Goal: Task Accomplishment & Management: Complete application form

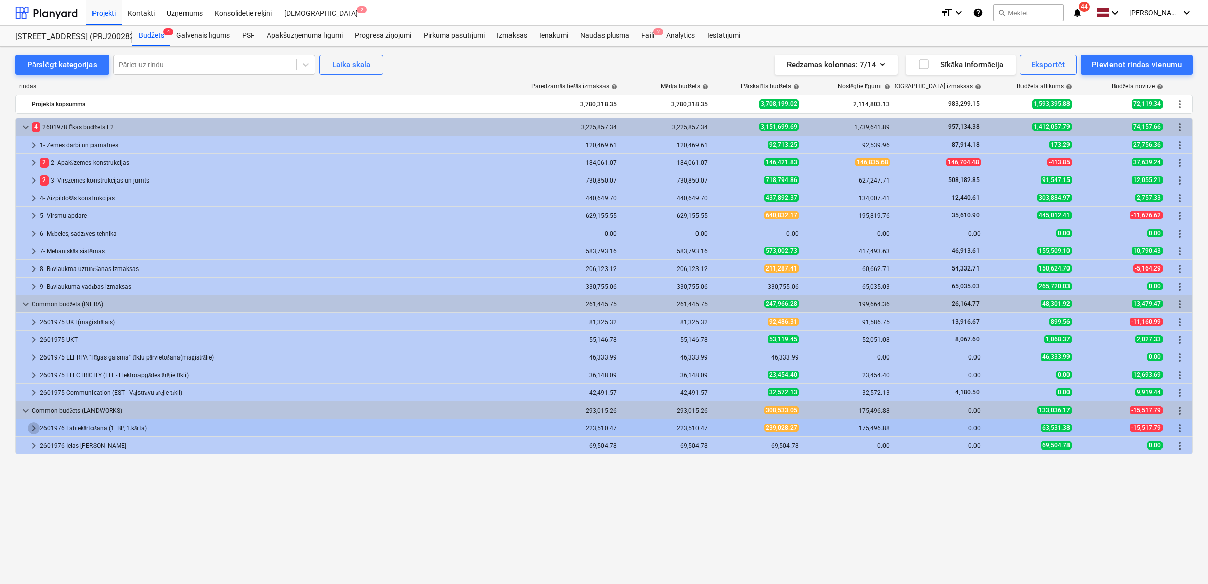
click at [33, 426] on span "keyboard_arrow_right" at bounding box center [34, 428] width 12 height 12
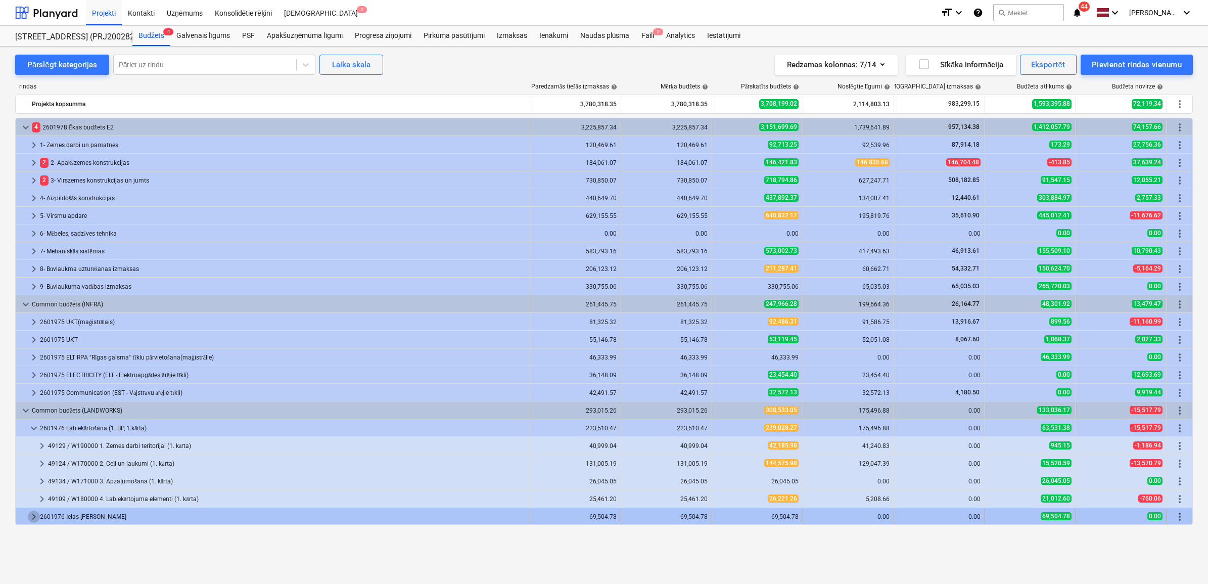
click at [30, 515] on span "keyboard_arrow_right" at bounding box center [34, 516] width 12 height 12
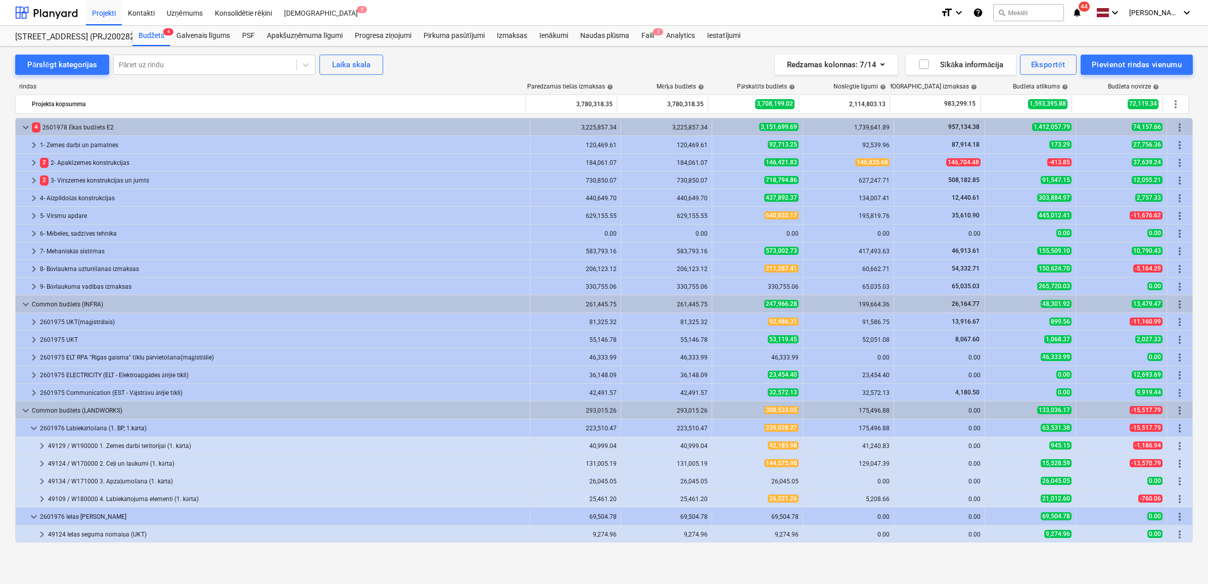
scroll to position [35, 0]
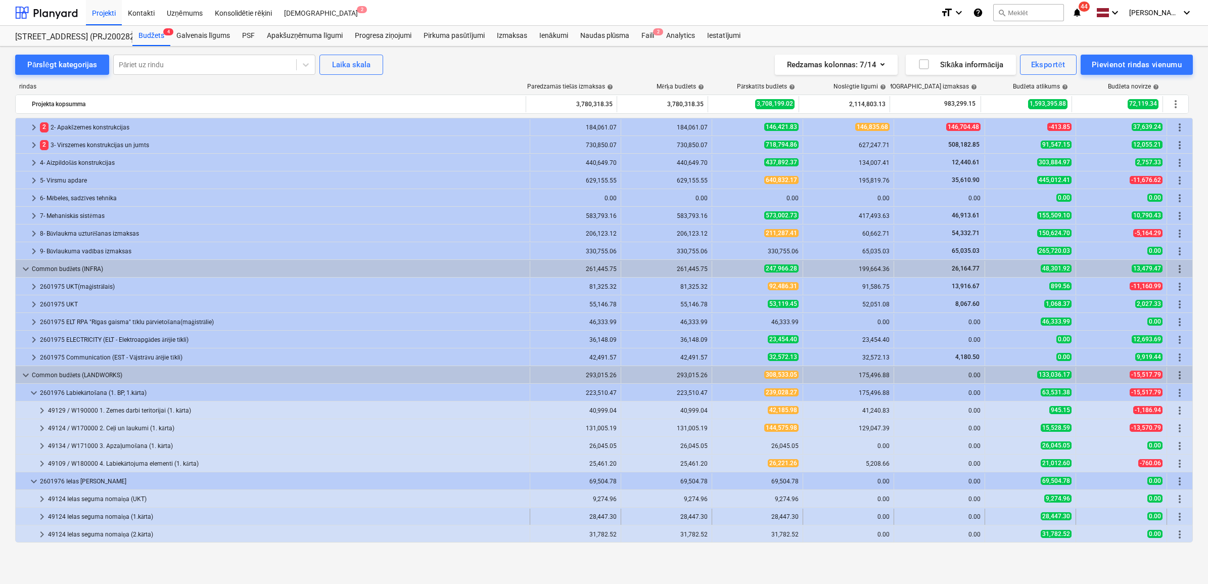
click at [69, 511] on div "49124 Ielas seguma nomaiņa (1.kārta)" at bounding box center [286, 516] width 477 height 16
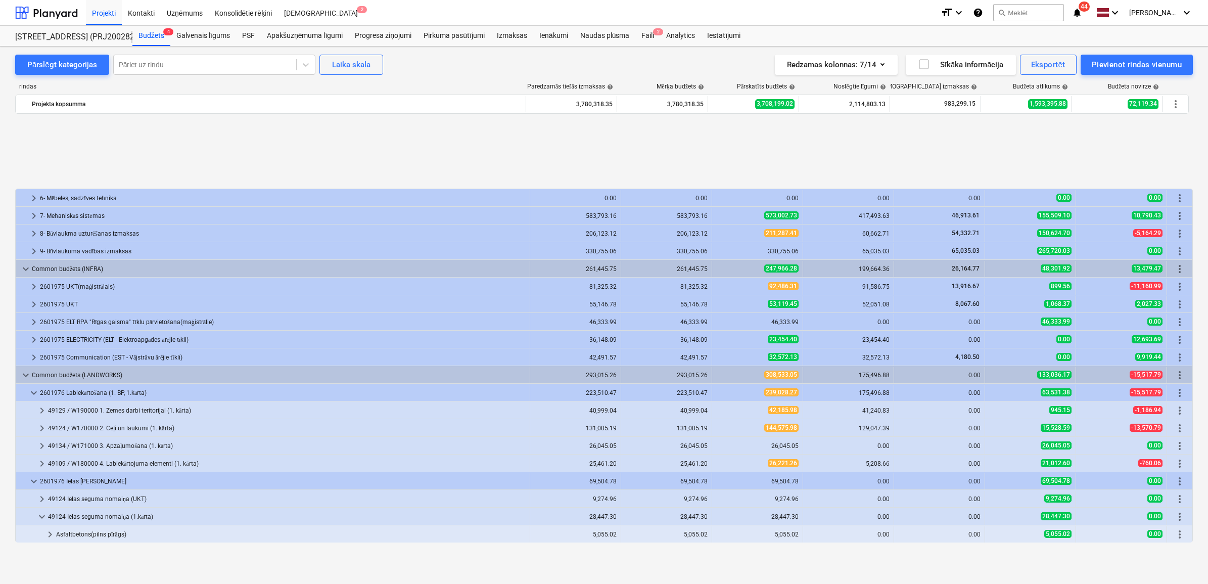
scroll to position [141, 0]
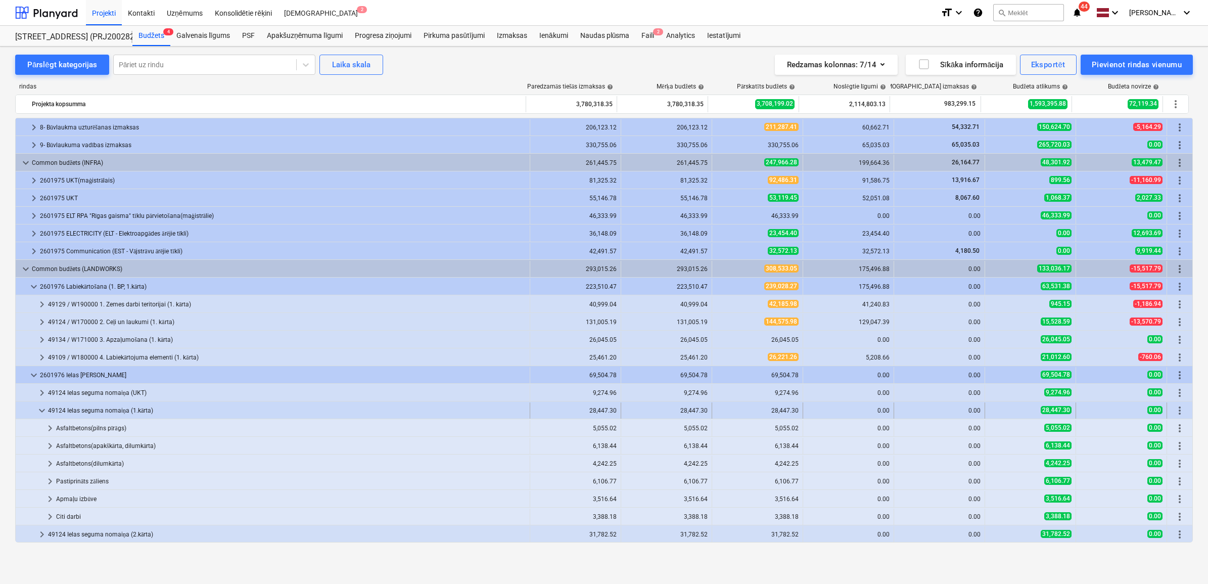
click at [89, 409] on div "49124 Ielas seguma nomaiņa (1.kārta)" at bounding box center [286, 410] width 477 height 16
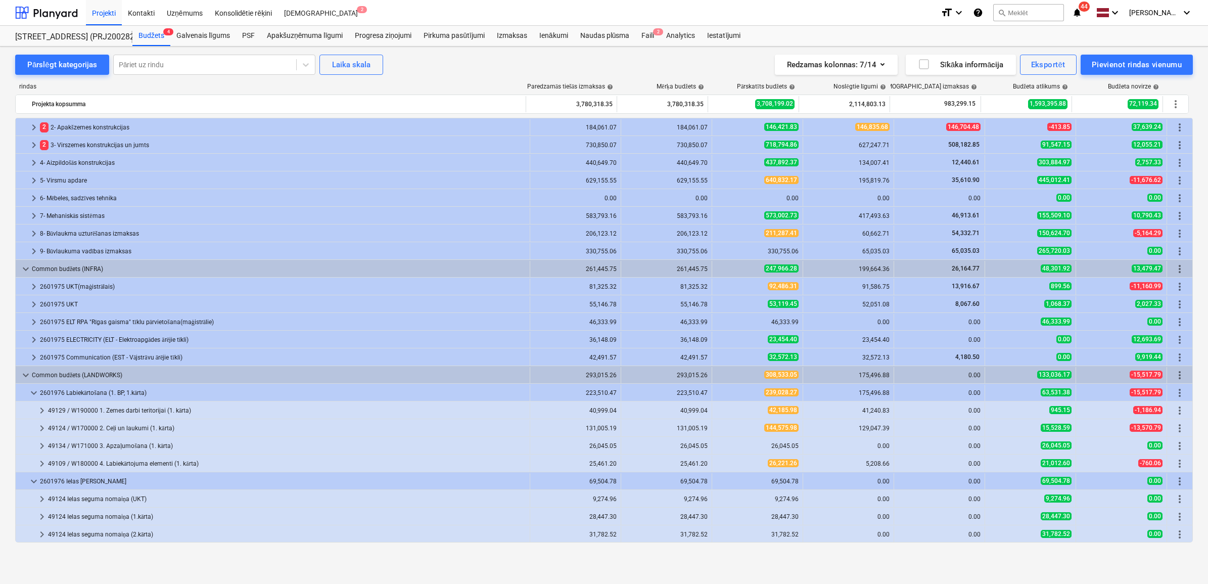
scroll to position [35, 0]
click at [43, 425] on span "keyboard_arrow_right" at bounding box center [42, 428] width 12 height 12
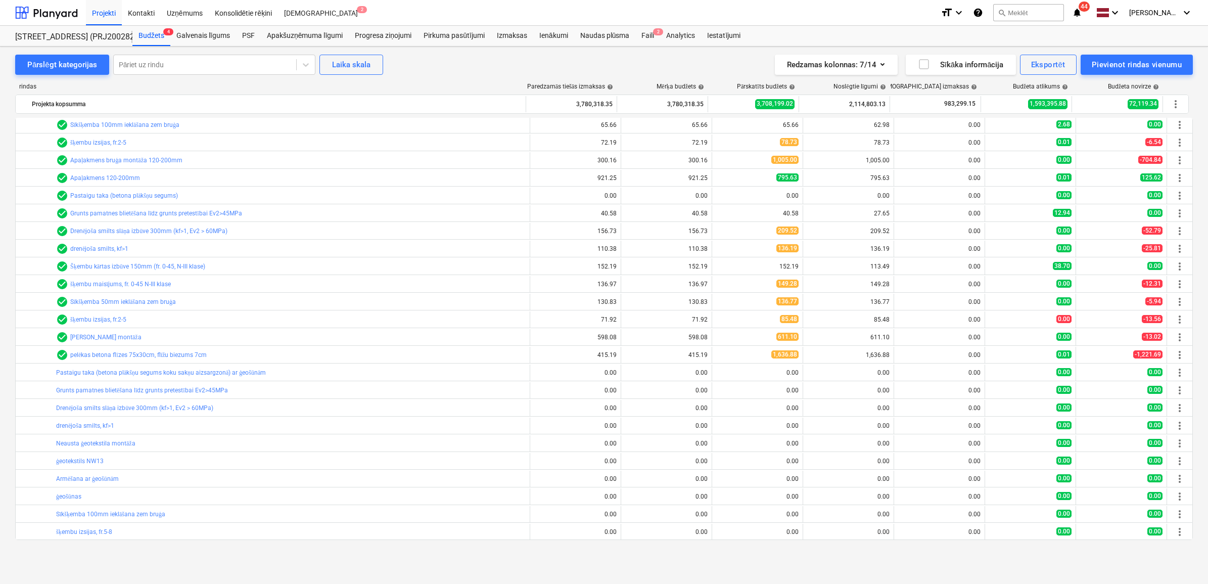
scroll to position [3067, 0]
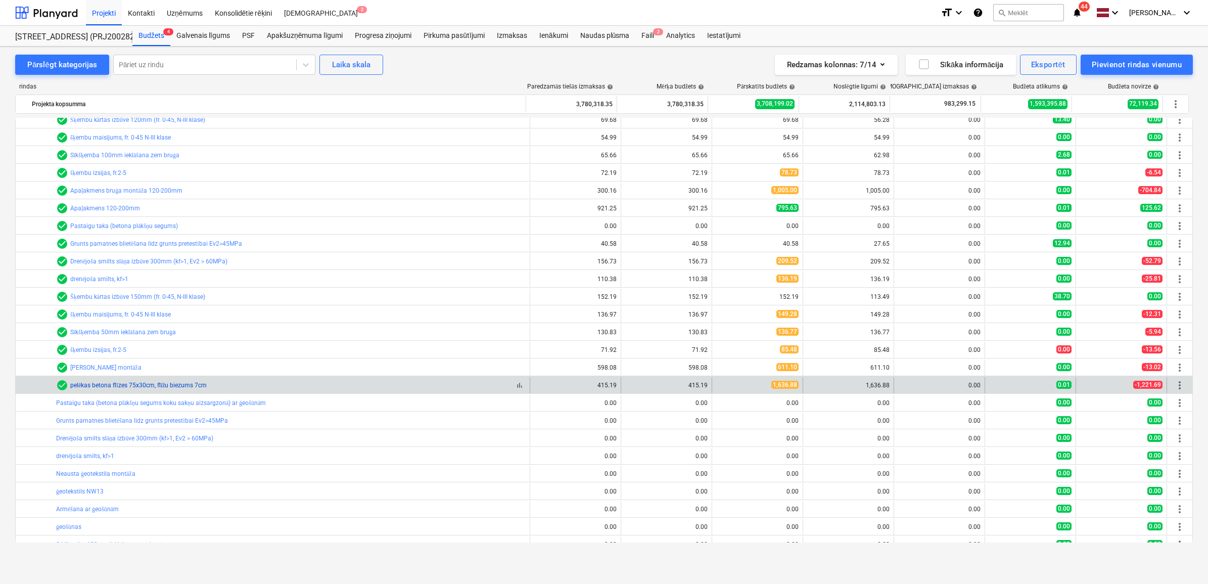
click at [148, 385] on link "pelēkas betona flīzes 75x30cm, flīžu biezums 7cm" at bounding box center [138, 384] width 136 height 7
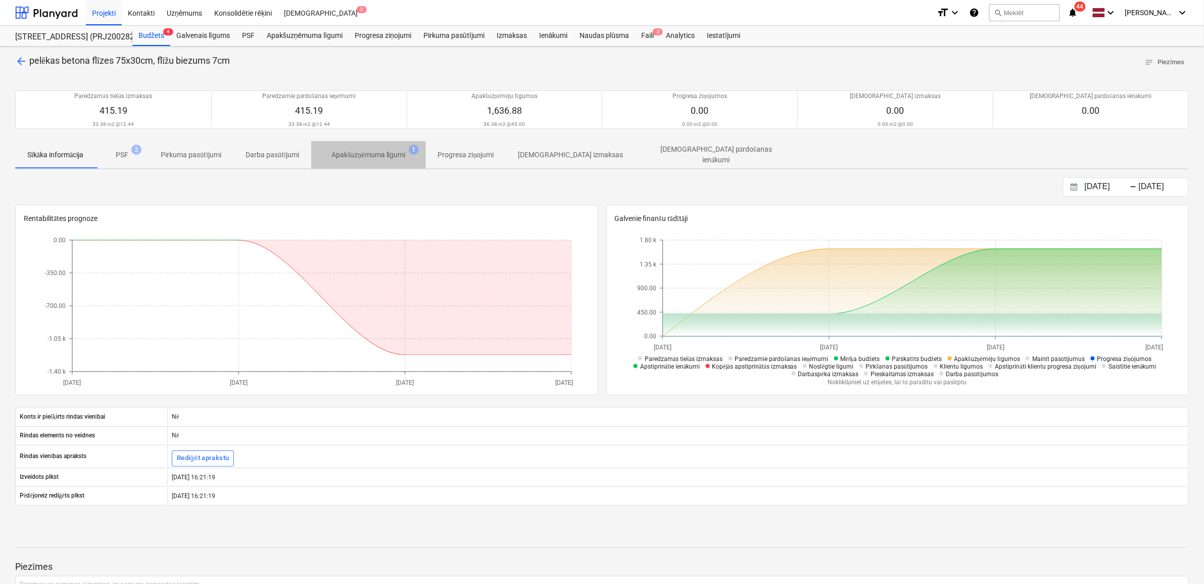
click at [372, 156] on p "Apakšuzņēmuma līgumi" at bounding box center [368, 155] width 74 height 11
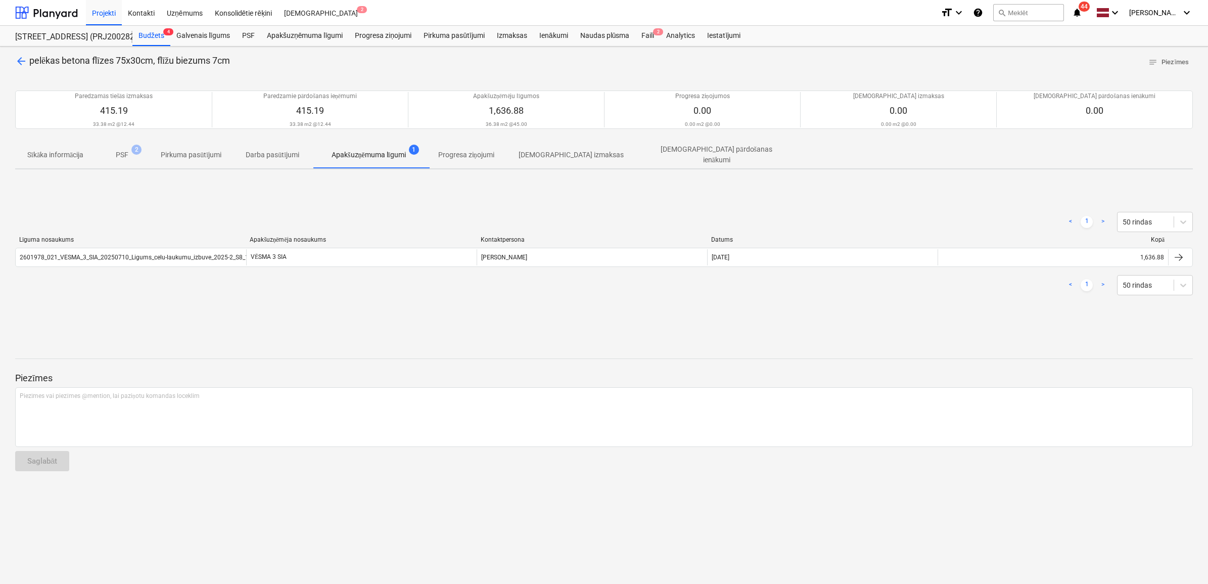
click at [65, 155] on p "Sīkāka informācija" at bounding box center [55, 155] width 56 height 11
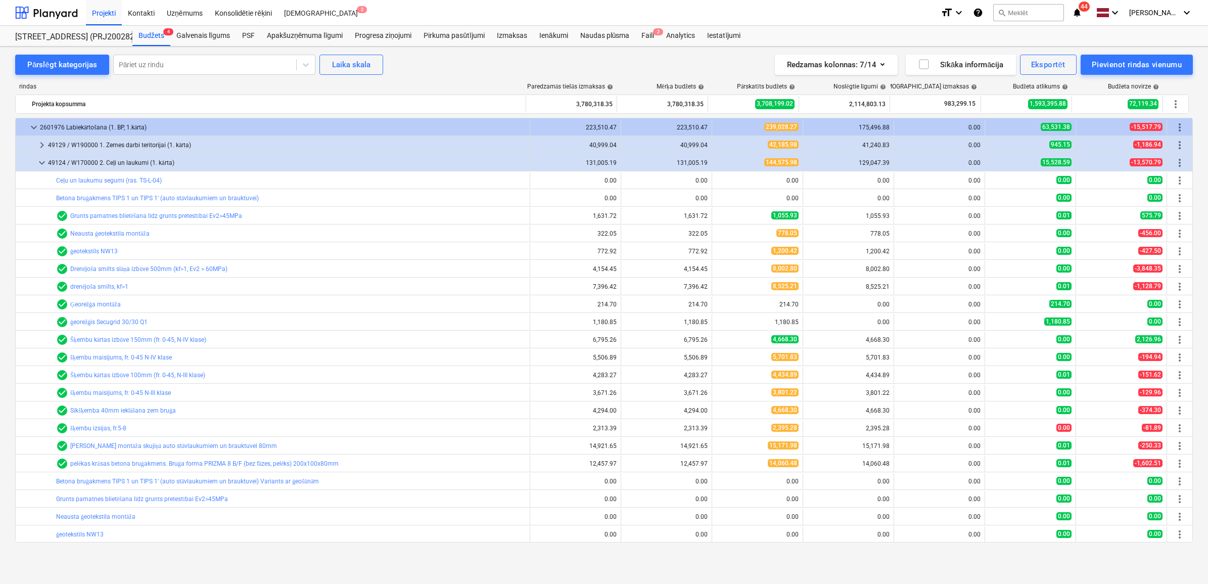
scroll to position [237, 0]
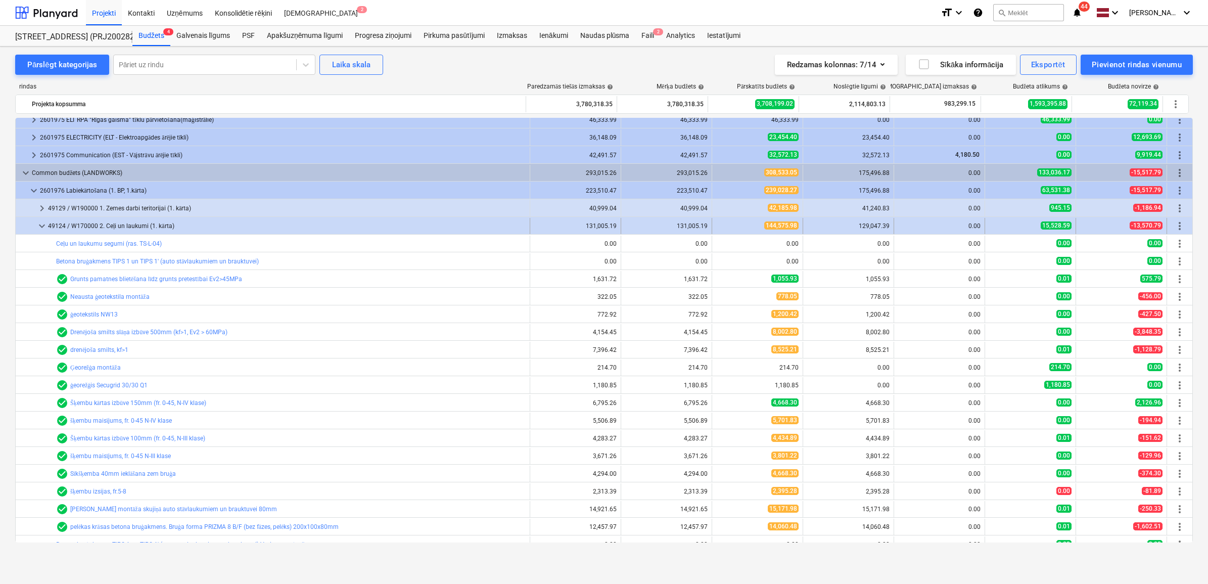
click at [34, 221] on div at bounding box center [28, 226] width 16 height 16
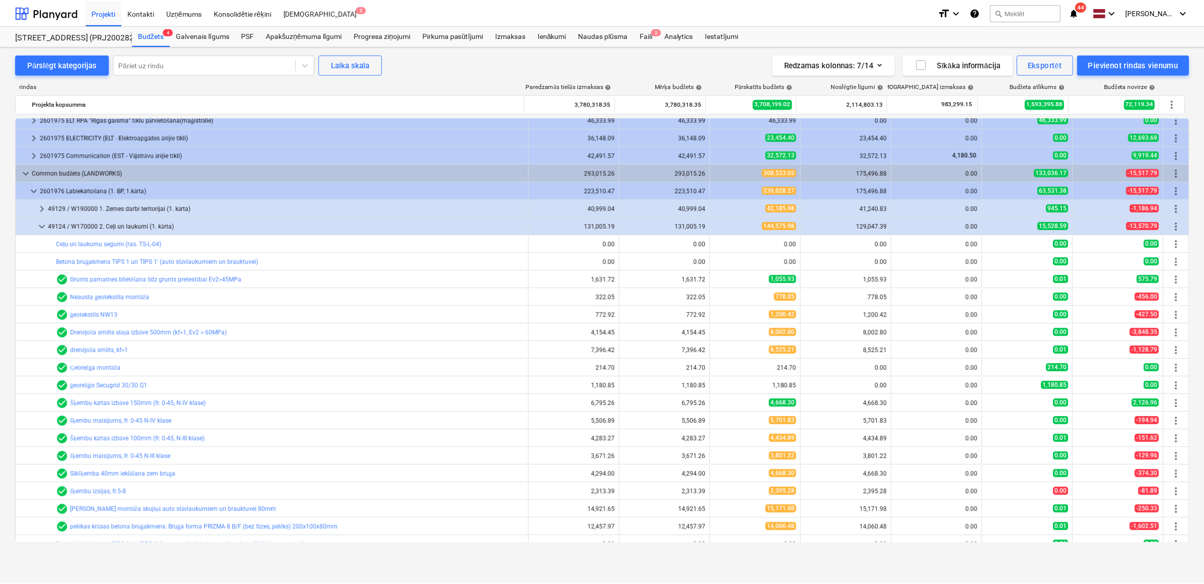
scroll to position [35, 0]
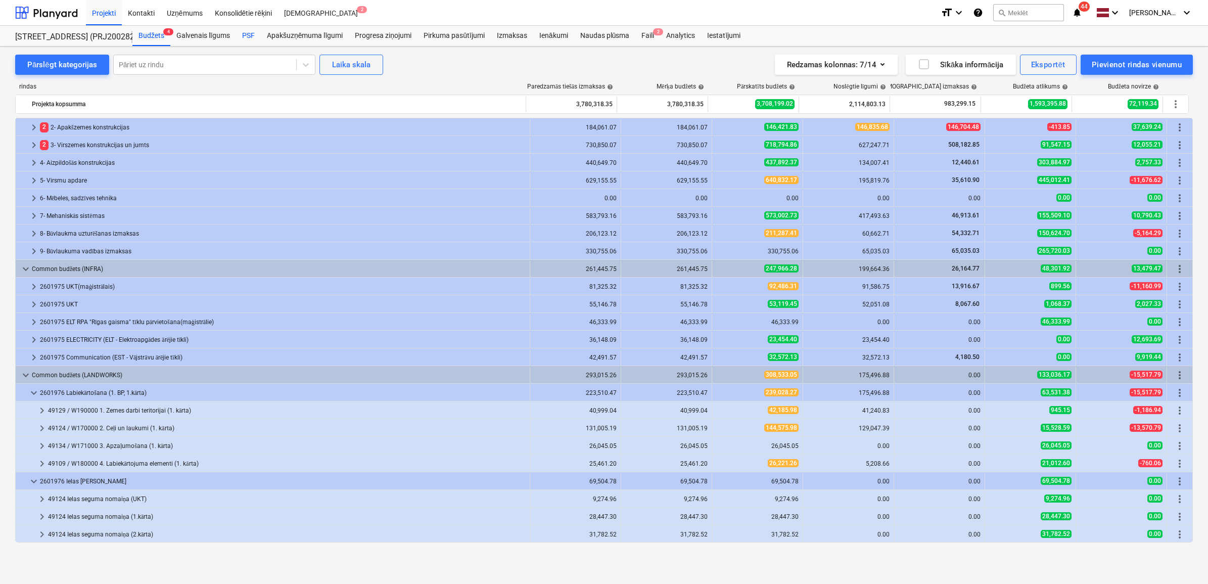
click at [243, 34] on div "PSF" at bounding box center [248, 36] width 25 height 20
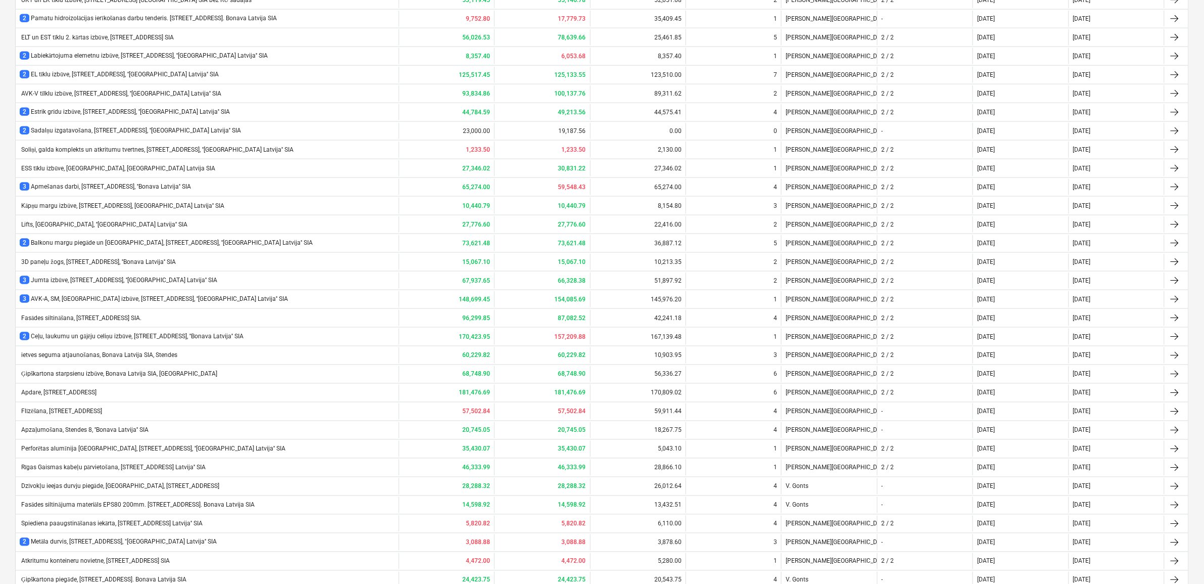
scroll to position [548, 0]
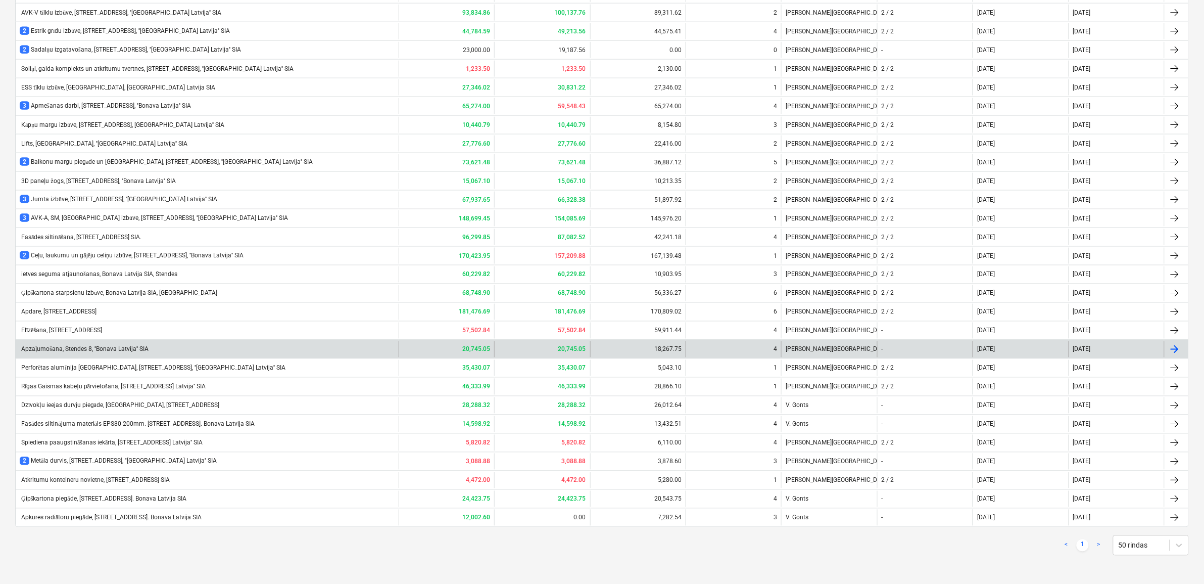
click at [66, 346] on div "Apzaļumošana, Stendes 8, ''Bonava Latvija'' SIA" at bounding box center [84, 350] width 129 height 8
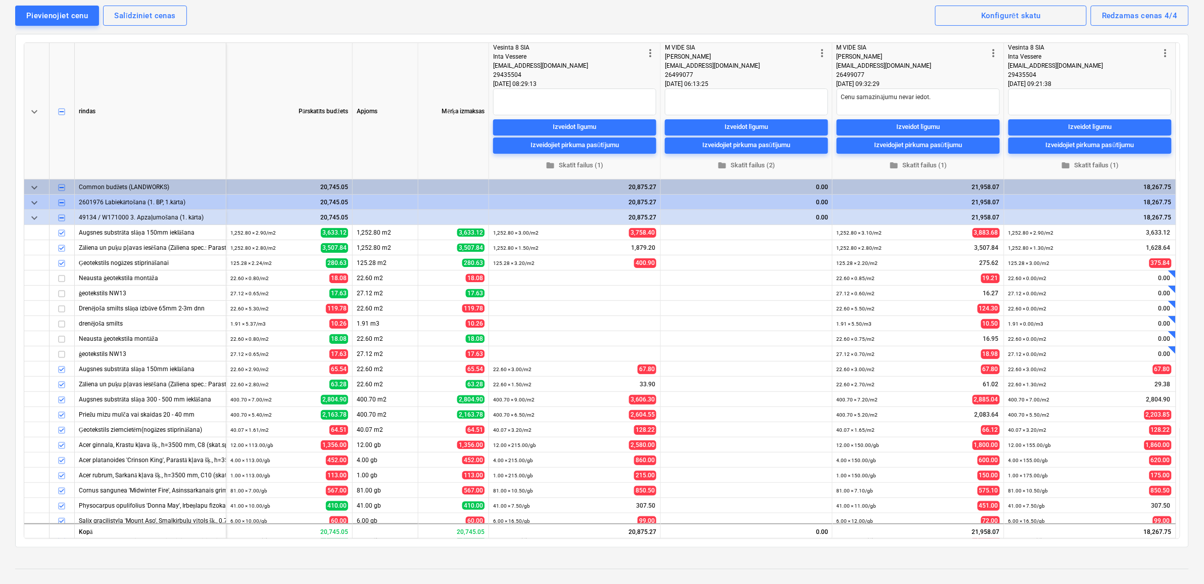
scroll to position [106, 0]
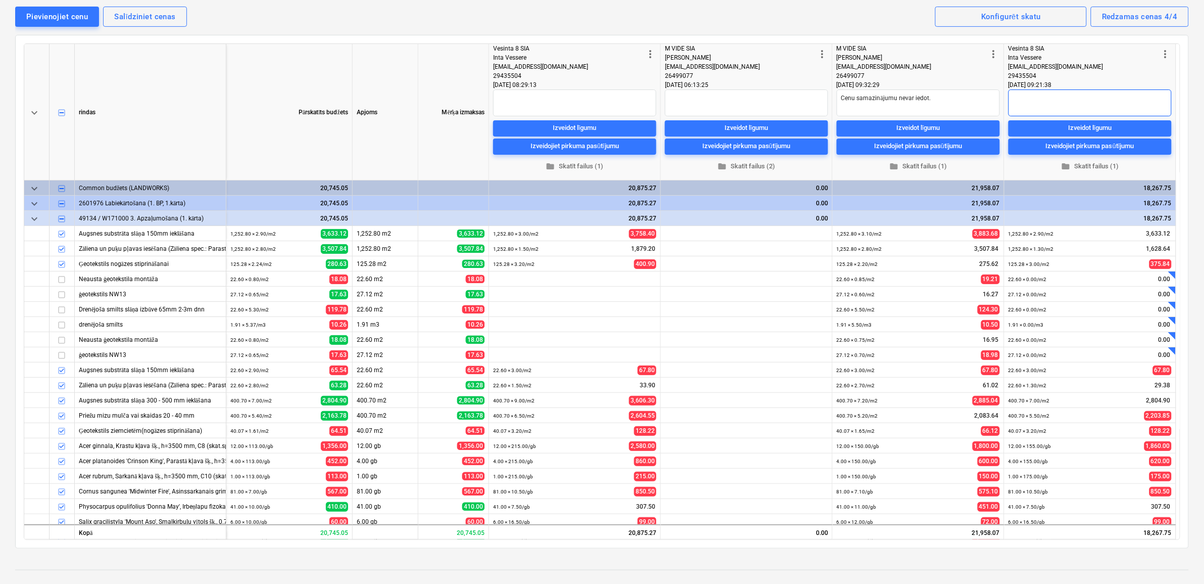
click at [1063, 99] on textarea at bounding box center [1089, 102] width 163 height 27
type textarea "x"
type textarea "L"
type textarea "x"
type textarea "Lē"
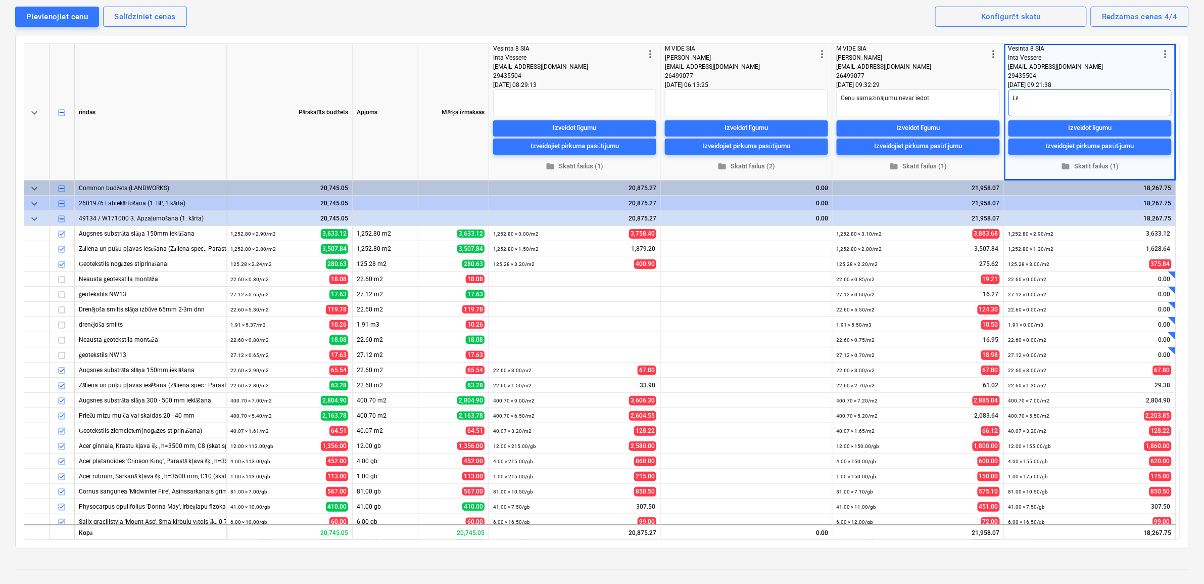
type textarea "x"
type textarea "Lēt"
type textarea "x"
type textarea "Lētā"
type textarea "x"
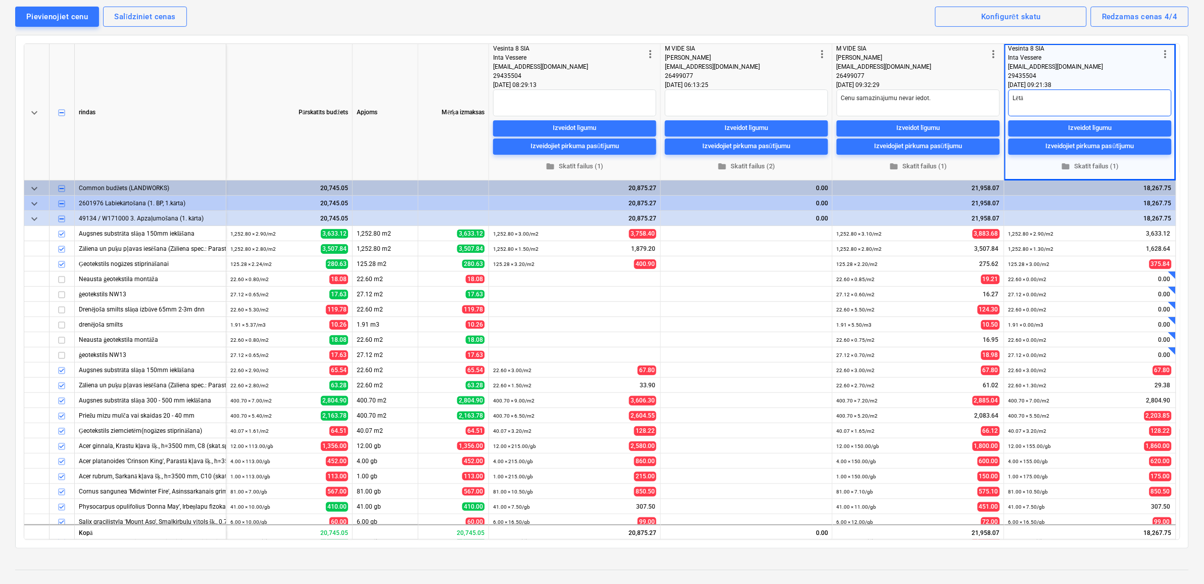
type textarea "Lētāk"
type textarea "x"
type textarea "Lētākā"
type textarea "x"
type textarea "Lētākā"
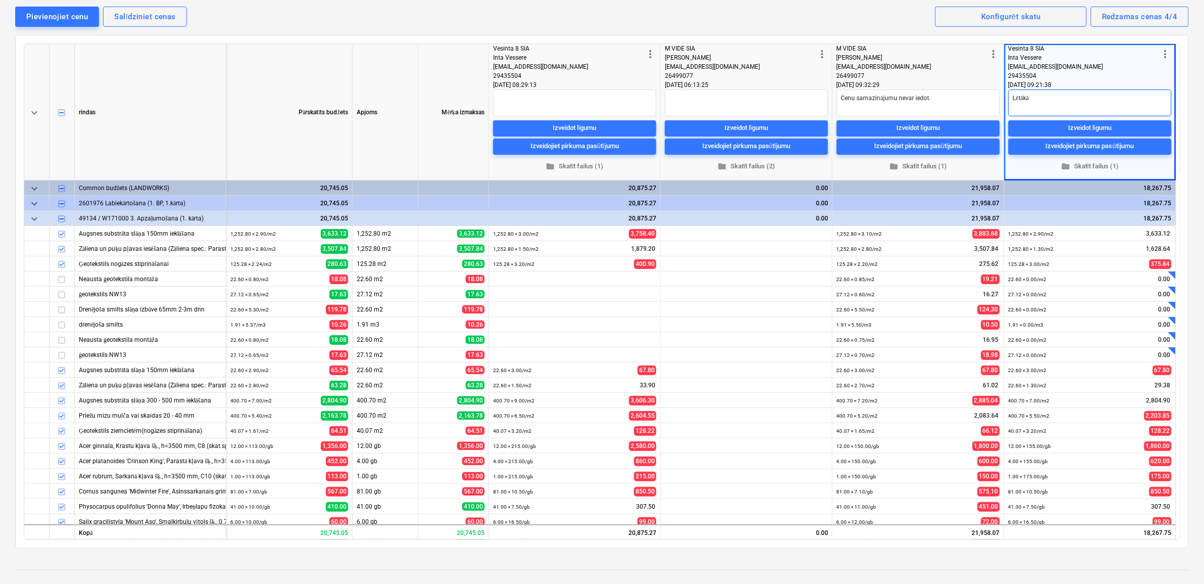
type textarea "x"
type textarea "Lētākā c"
type textarea "x"
type textarea "Lētākā ce"
type textarea "x"
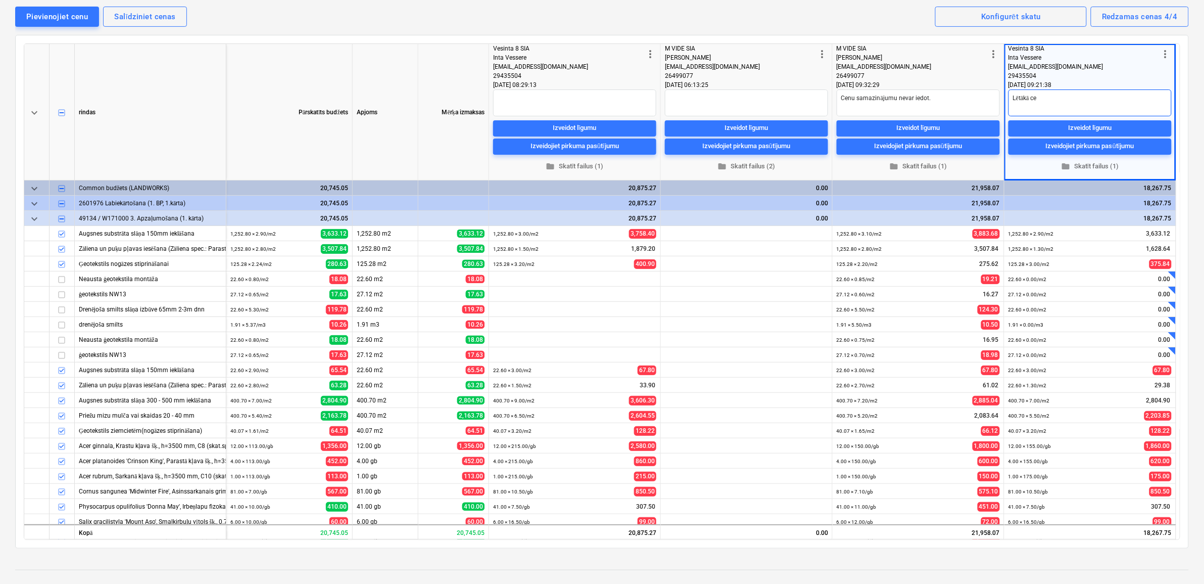
type textarea "Lētākā cen"
type textarea "x"
type textarea "Lētākā cena"
type textarea "x"
type textarea "Lētākā cena."
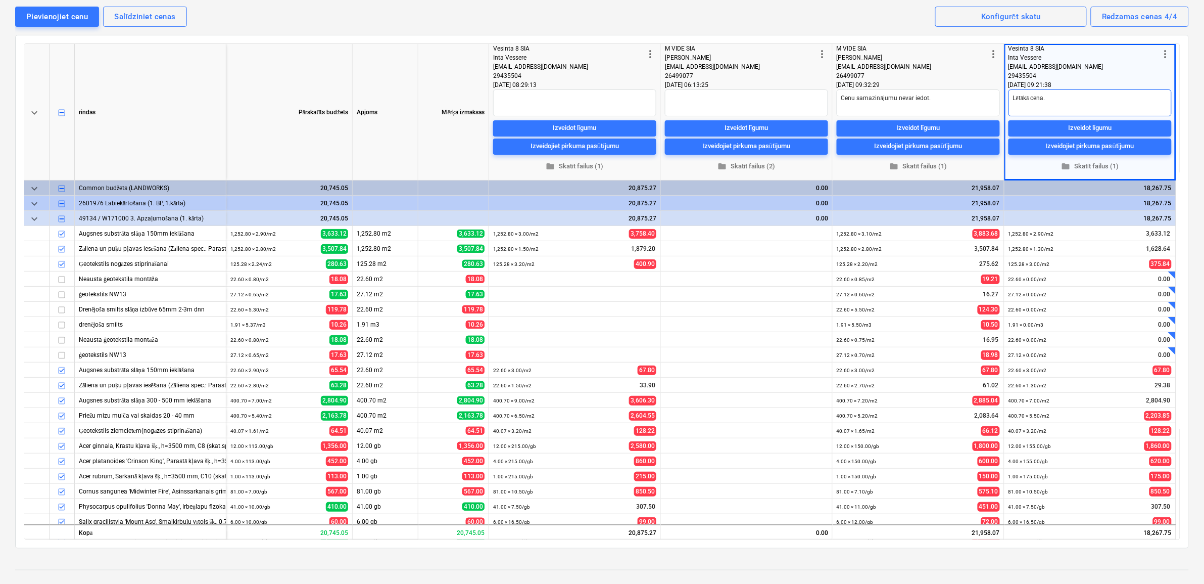
type textarea "x"
type textarea "Lētākā cena."
type textarea "x"
type textarea "Lētākā cena. R"
type textarea "x"
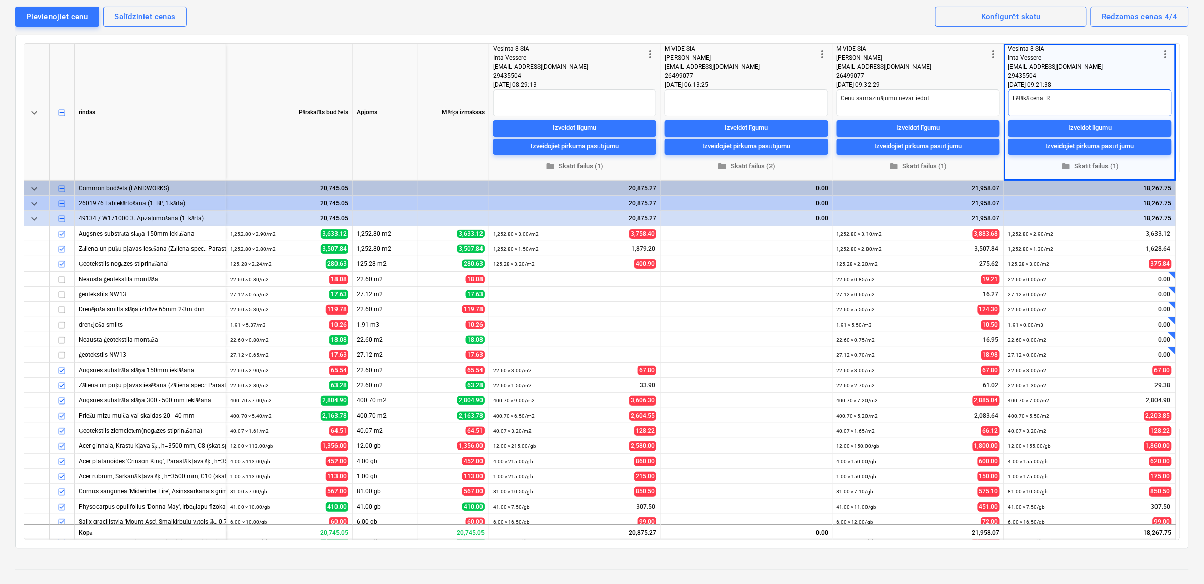
type textarea "Lētākā cena. Ro"
type textarea "x"
type textarea "Lētākā cena. Ros"
type textarea "x"
type textarea "Lētākā cena. Rosi"
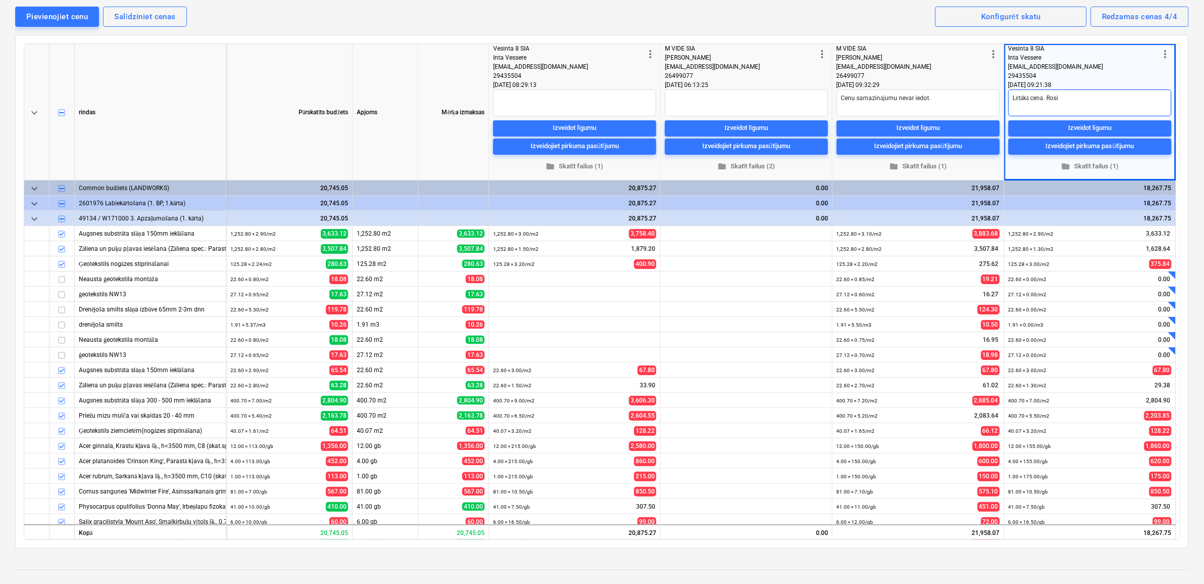
type textarea "x"
type textarea "Lētākā cena. Rosin"
type textarea "x"
type textarea "Lētākā cena. [GEOGRAPHIC_DATA]"
type textarea "x"
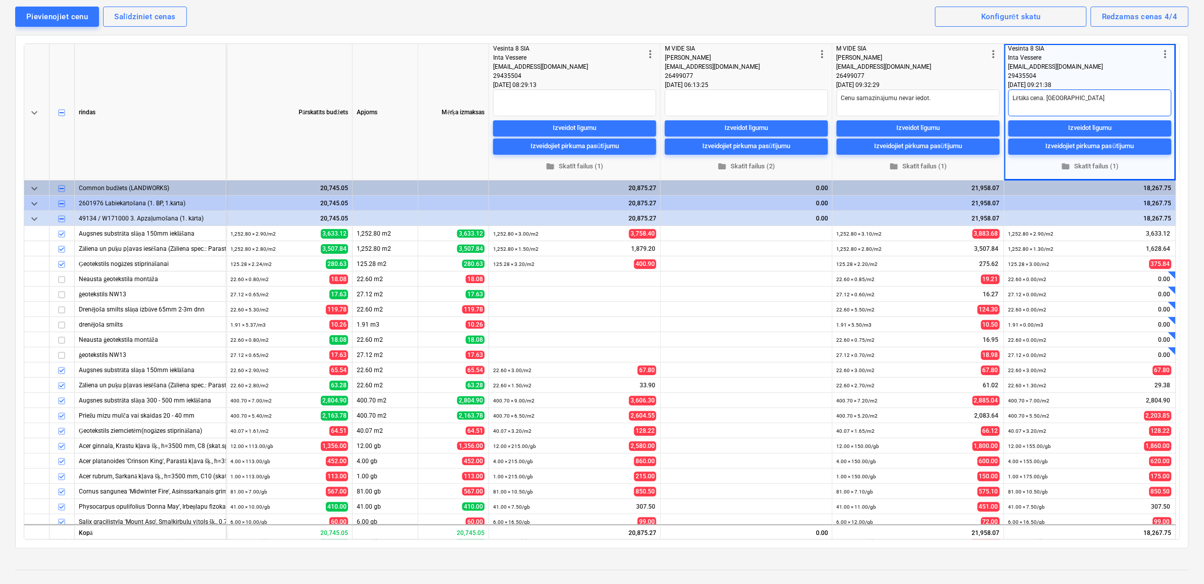
type textarea "Lētākā cena. [GEOGRAPHIC_DATA]"
type textarea "x"
type textarea "Lētākā cena. Rosinu s"
type textarea "x"
type textarea "Lētākā cena. Rosinu sl"
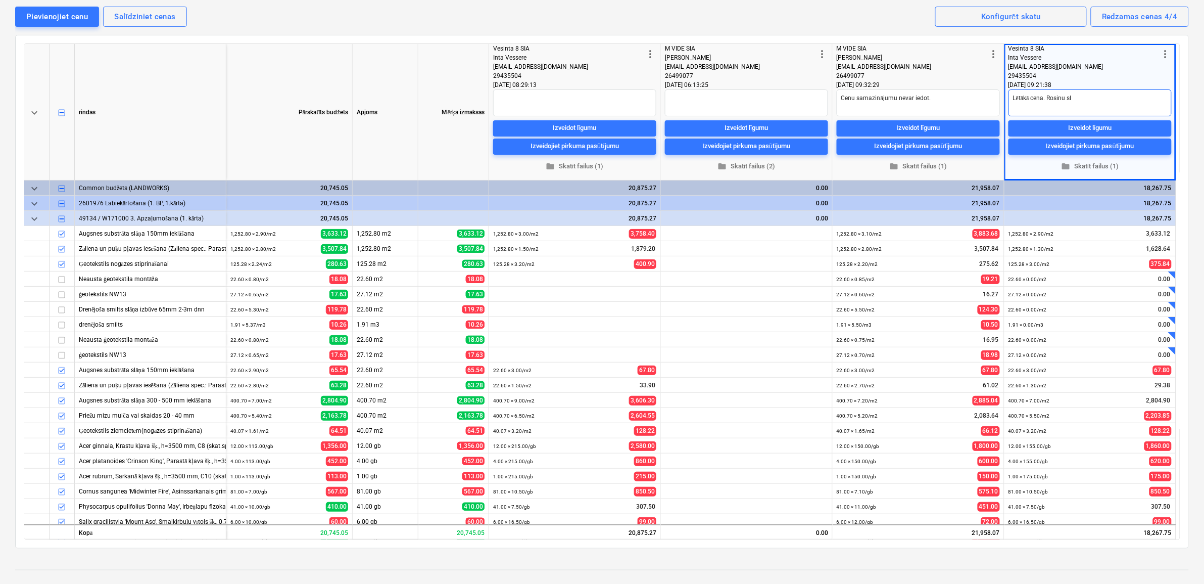
type textarea "x"
type textarea "Lētākā cena. Rosinu slē"
type textarea "x"
type textarea "Lētākā cena. Rosinu slēg"
type textarea "x"
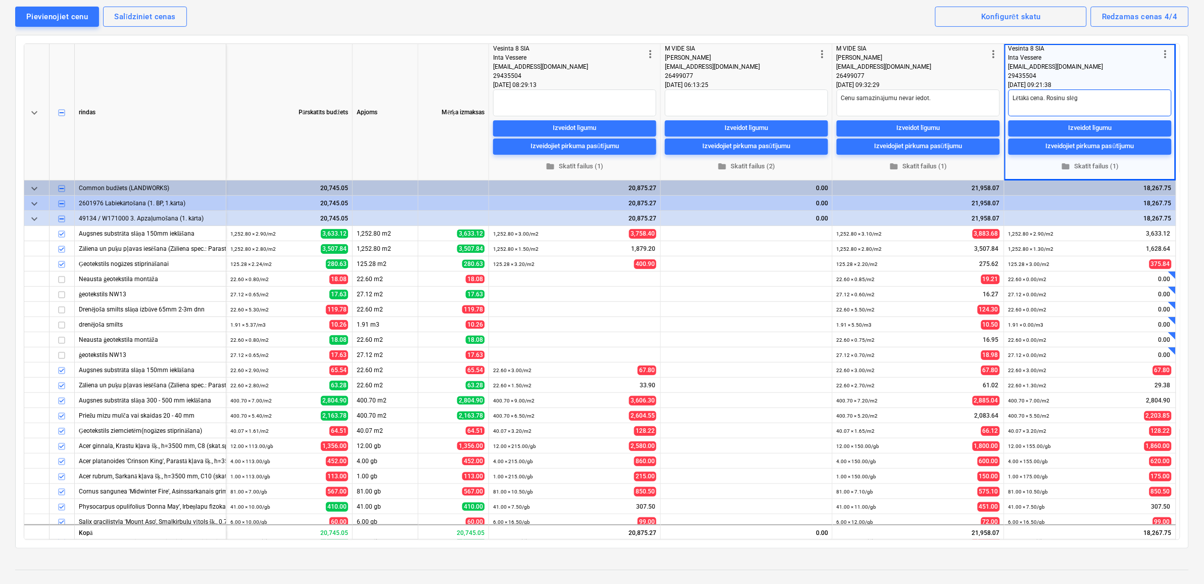
type textarea "Lētākā cena. Rosinu slēgt"
type textarea "x"
type textarea "Lētākā cena. Rosinu slēgt"
type textarea "x"
type textarea "Lētākā cena. Rosinu slēgt l"
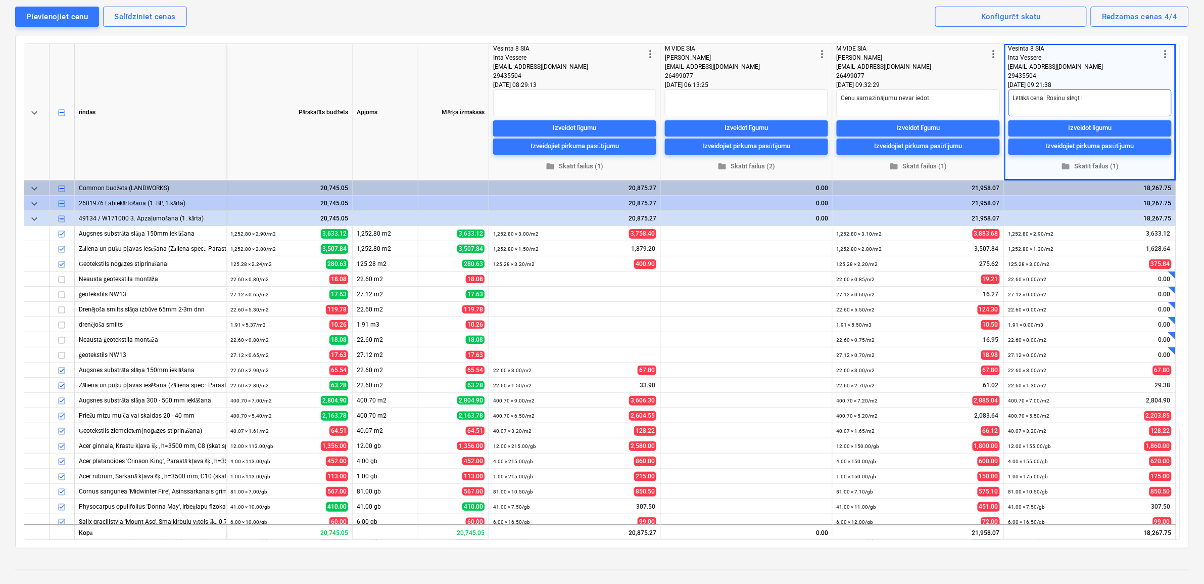
type textarea "x"
type textarea "Lētākā cena. Rosinu slēgt lī"
type textarea "x"
type textarea "Lētākā cena. Rosinu slēgt līg"
type textarea "x"
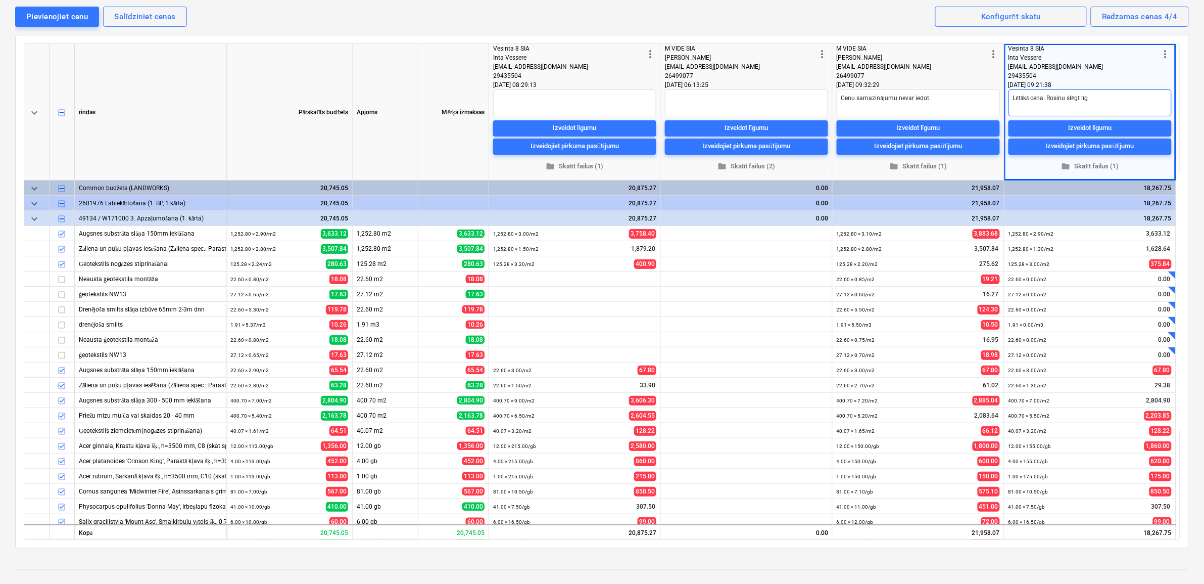
type textarea "Lētākā cena. Rosinu slēgt līgu"
type textarea "x"
type textarea "Lētākā cena. Rosinu slēgt līgum"
type textarea "x"
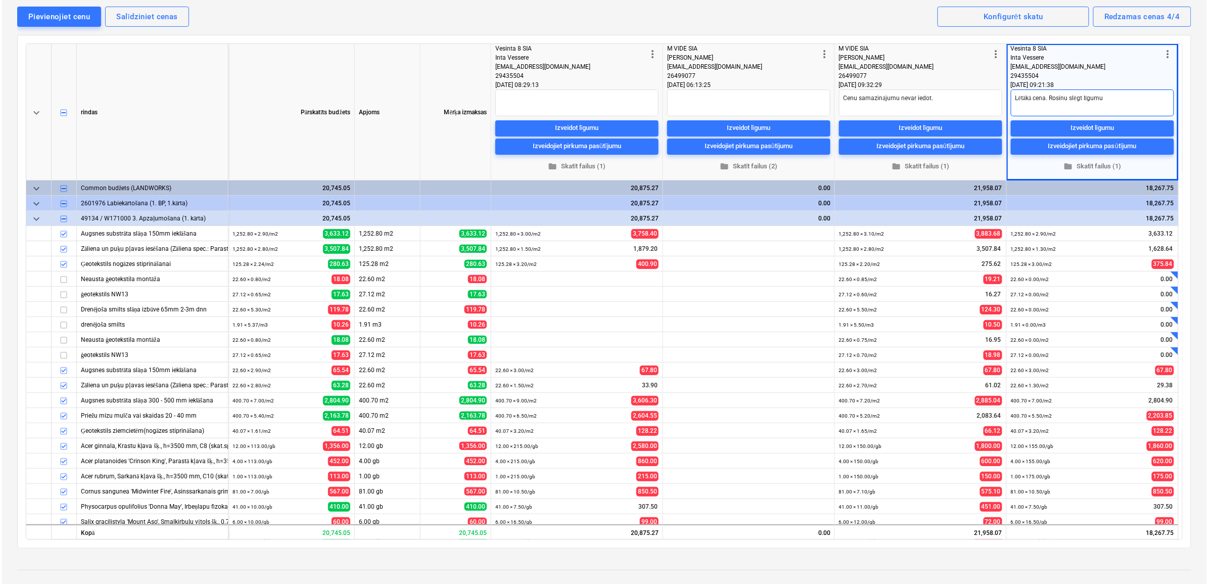
scroll to position [0, 0]
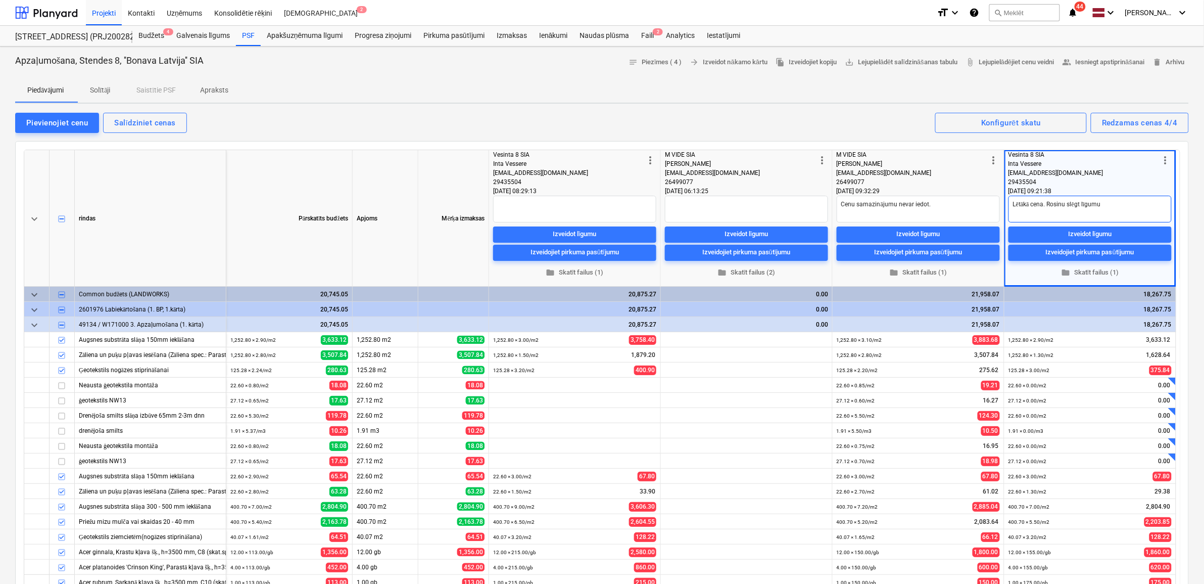
type textarea "Lētākā cena. Rosinu slēgt līgumu"
click at [1105, 62] on span "people_alt Iesniegt apstiprināšanai" at bounding box center [1104, 63] width 82 height 12
type textarea "x"
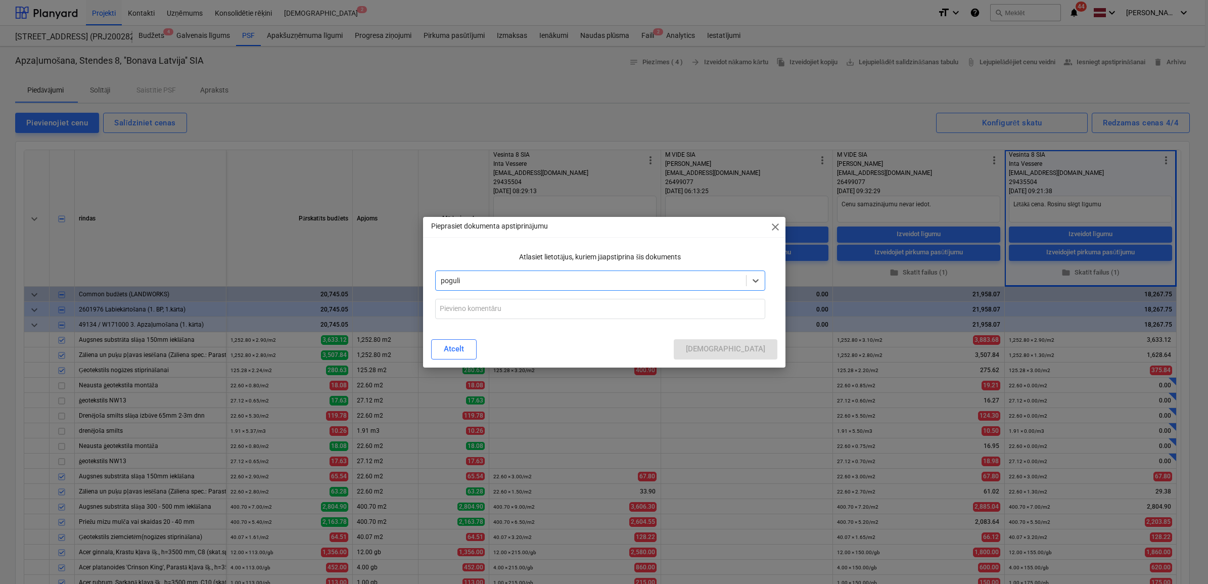
type input "[PERSON_NAME]"
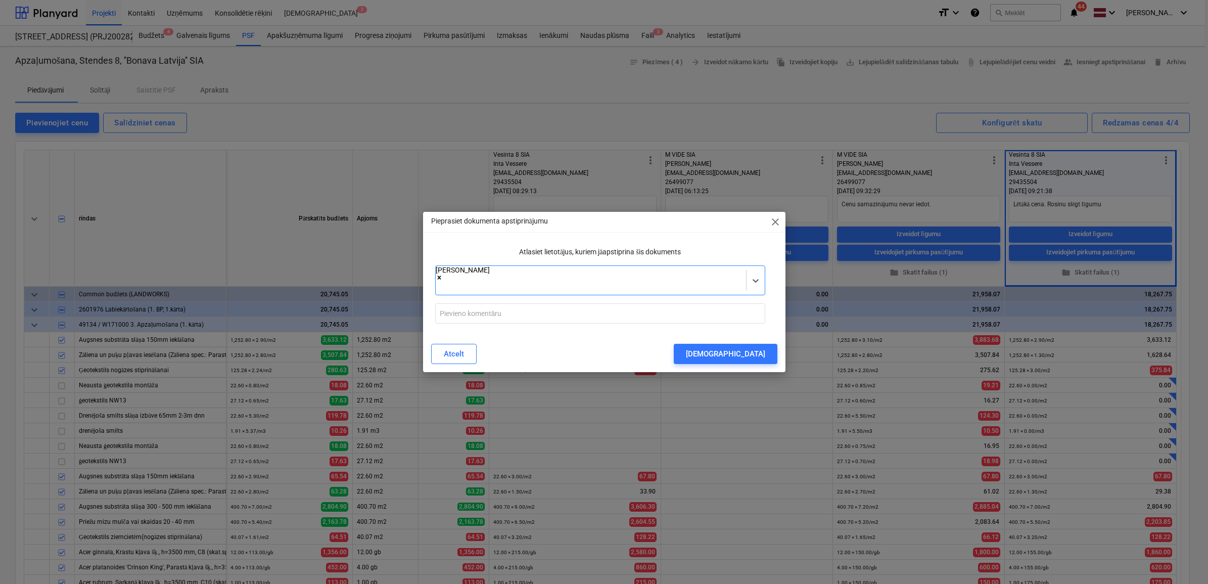
scroll to position [71, 0]
type input "lāsma"
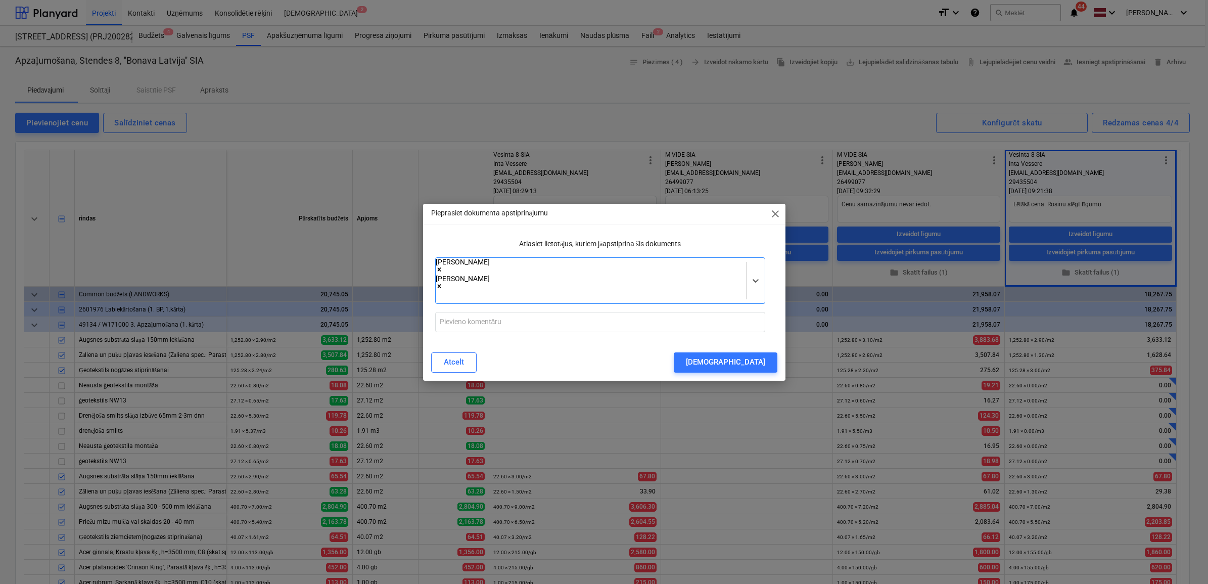
click at [713, 241] on div "Pieprasiet dokumenta apstiprinājumu close Atlasiet lietotājus, kuriem jāapstipr…" at bounding box center [604, 292] width 362 height 177
click at [751, 355] on div "[DEMOGRAPHIC_DATA]" at bounding box center [725, 361] width 79 height 13
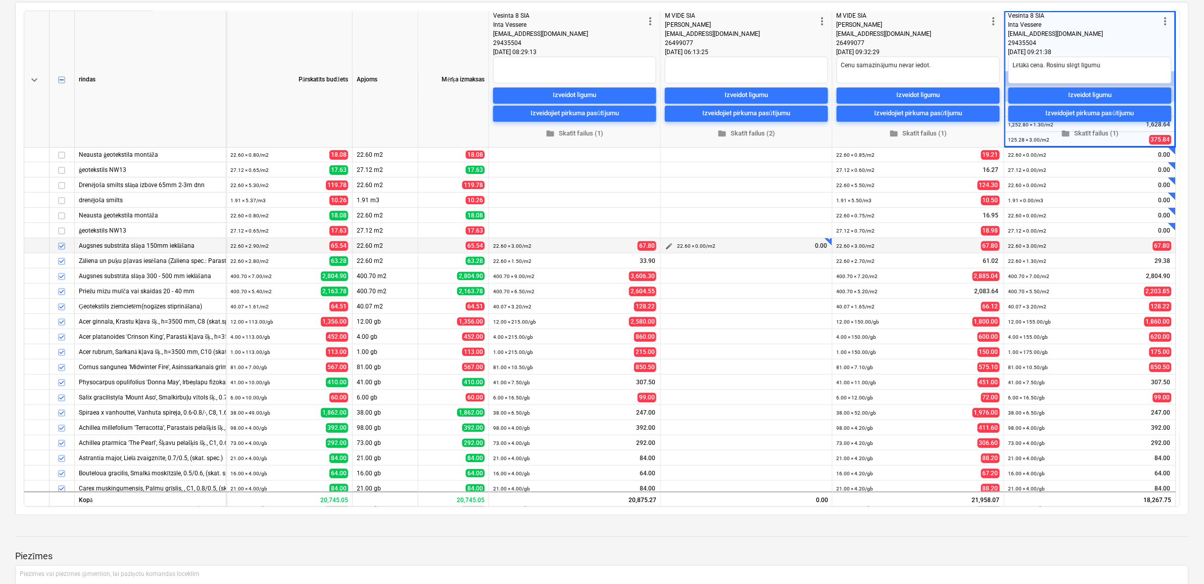
scroll to position [0, 0]
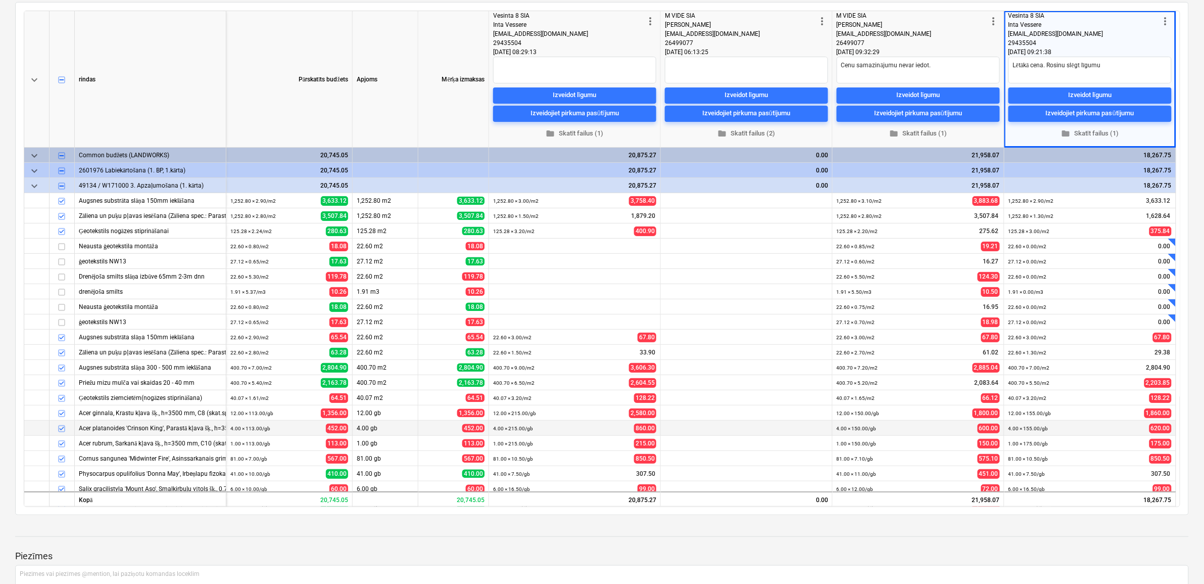
type textarea "x"
